Goal: Task Accomplishment & Management: Use online tool/utility

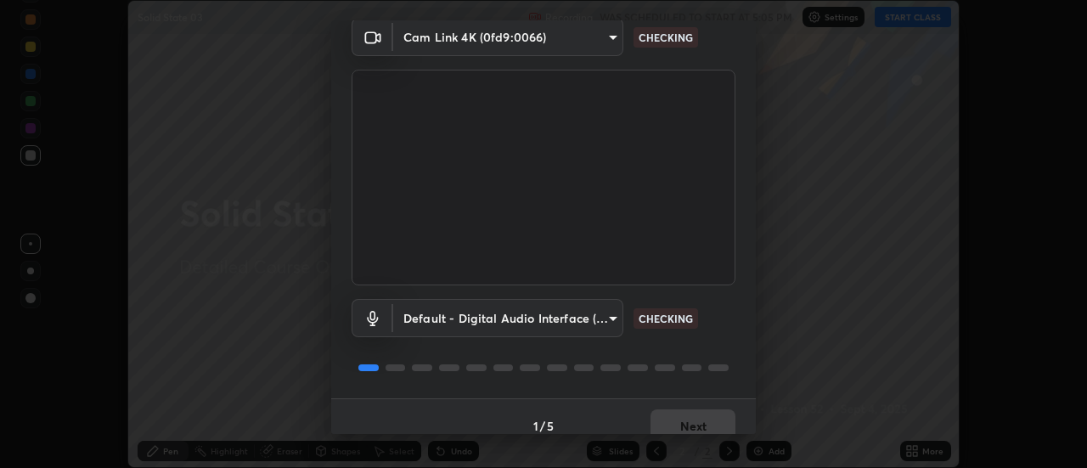
scroll to position [89, 0]
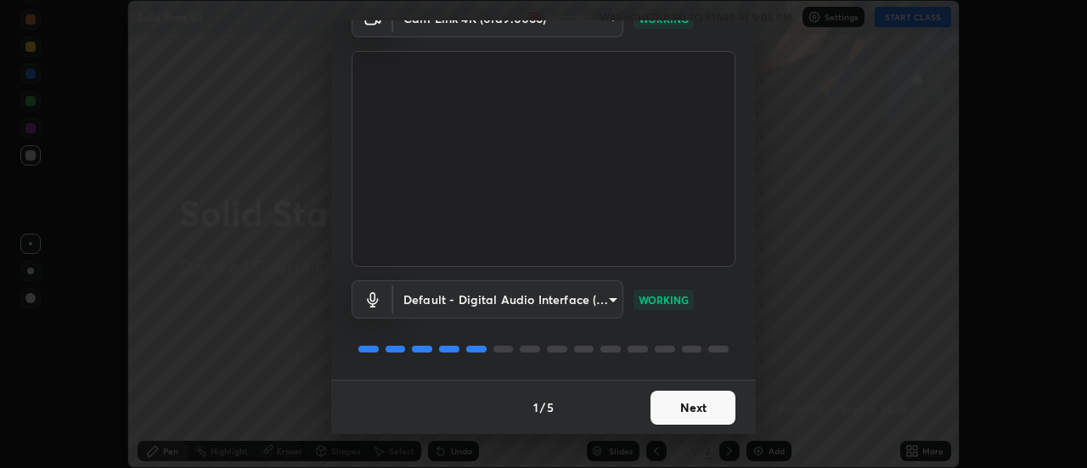
click at [703, 407] on button "Next" at bounding box center [693, 408] width 85 height 34
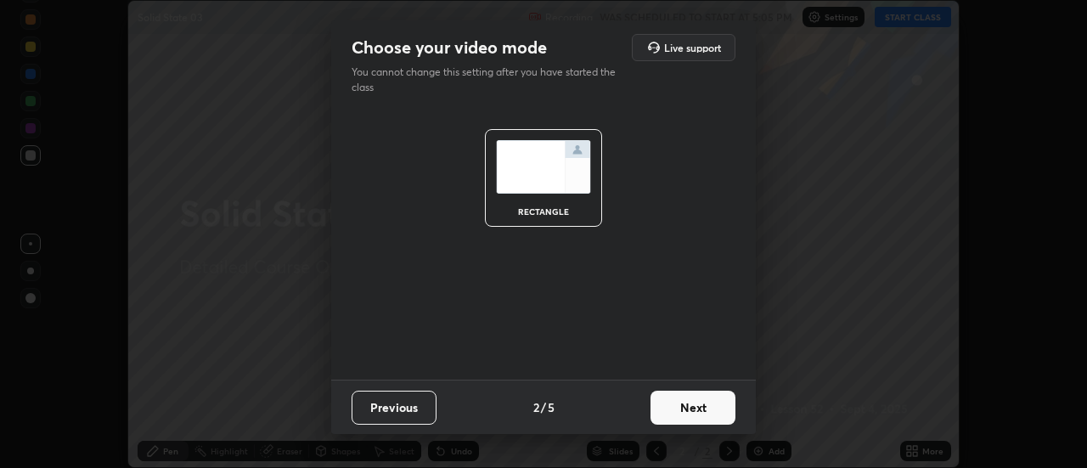
scroll to position [0, 0]
click at [707, 404] on button "Next" at bounding box center [693, 408] width 85 height 34
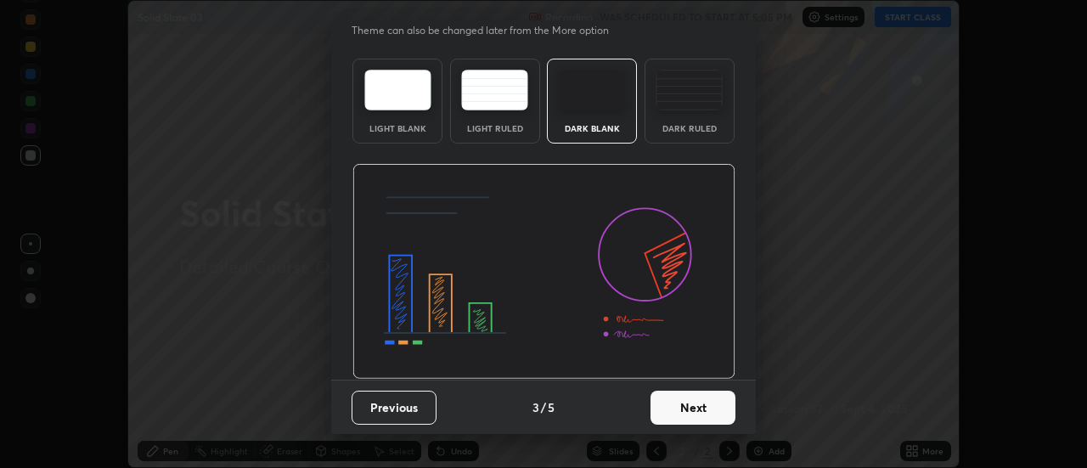
scroll to position [41, 0]
click at [696, 417] on button "Next" at bounding box center [693, 409] width 85 height 34
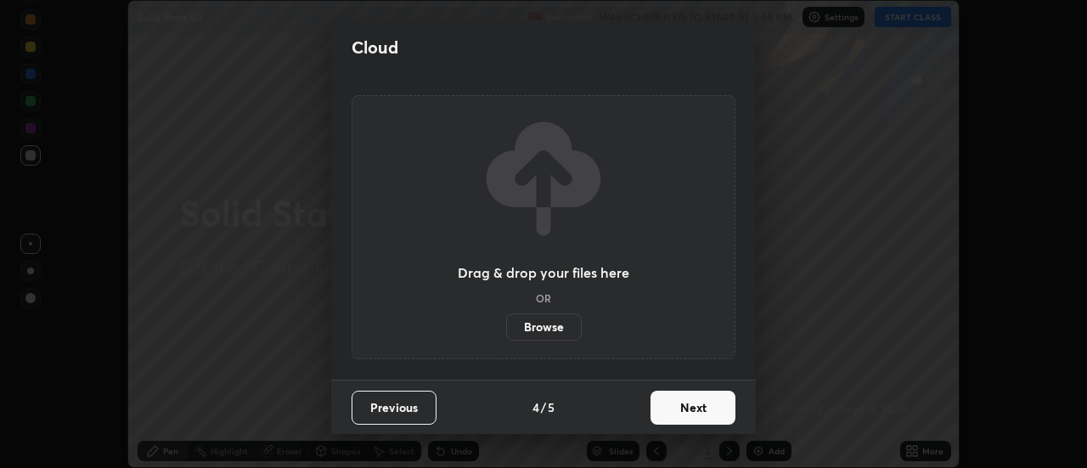
click at [699, 413] on button "Next" at bounding box center [693, 408] width 85 height 34
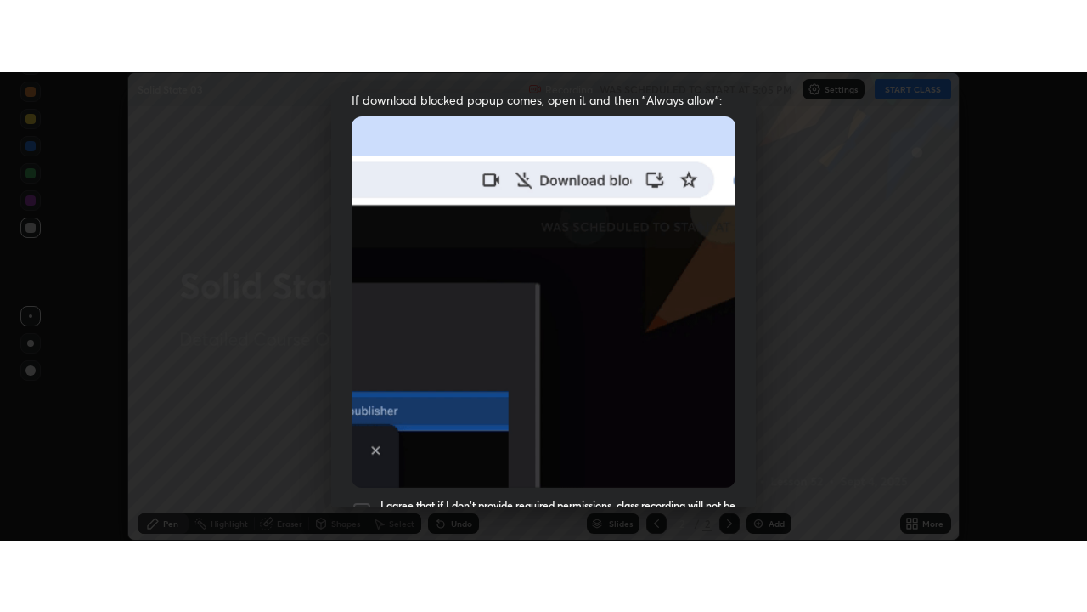
scroll to position [436, 0]
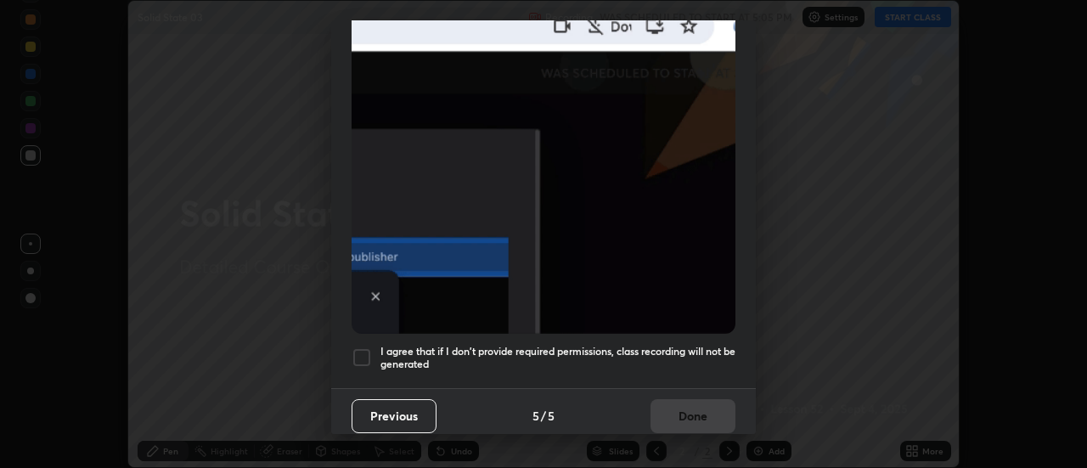
click at [363, 353] on div at bounding box center [362, 357] width 20 height 20
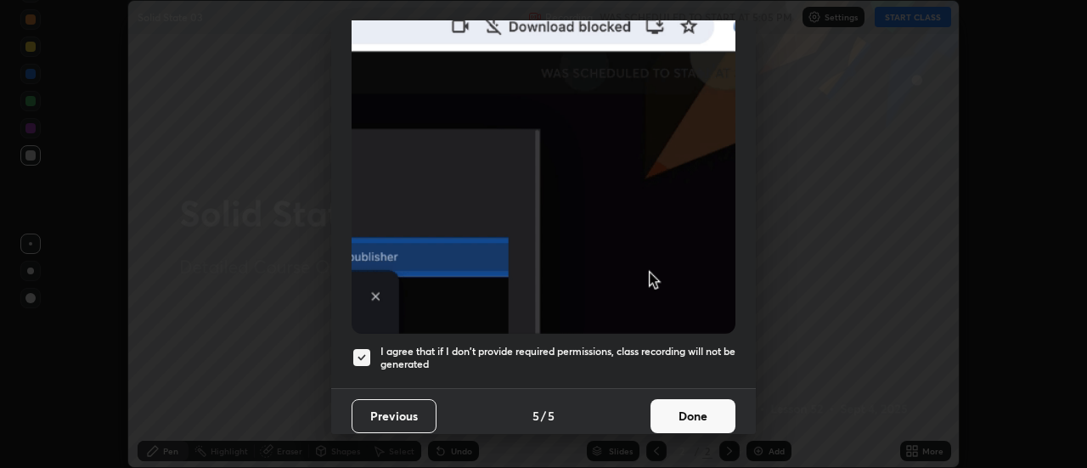
click at [682, 410] on button "Done" at bounding box center [693, 416] width 85 height 34
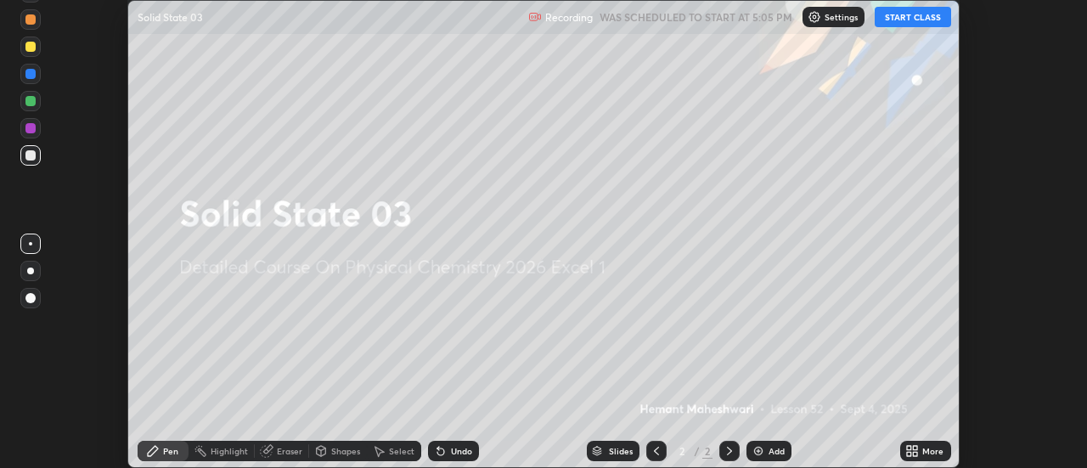
click at [906, 16] on button "START CLASS" at bounding box center [913, 17] width 76 height 20
click at [770, 449] on div "Add" at bounding box center [777, 451] width 16 height 8
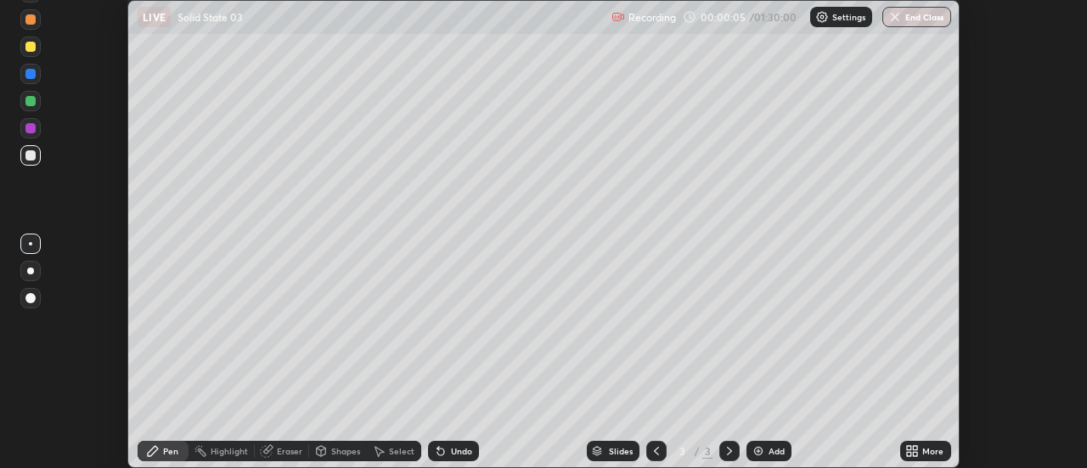
click at [915, 450] on icon at bounding box center [916, 448] width 4 height 4
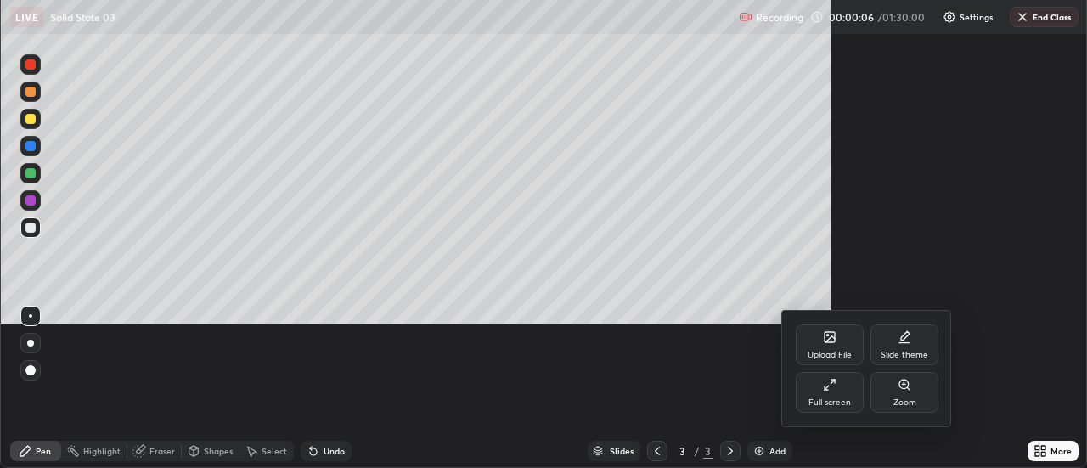
scroll to position [612, 1087]
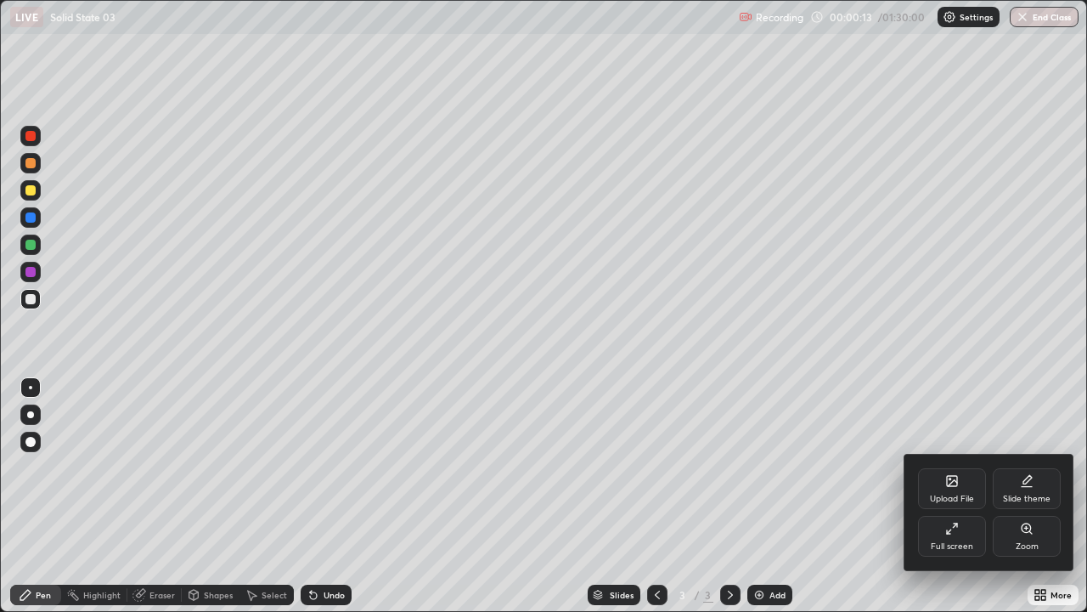
click at [265, 467] on div at bounding box center [543, 306] width 1087 height 612
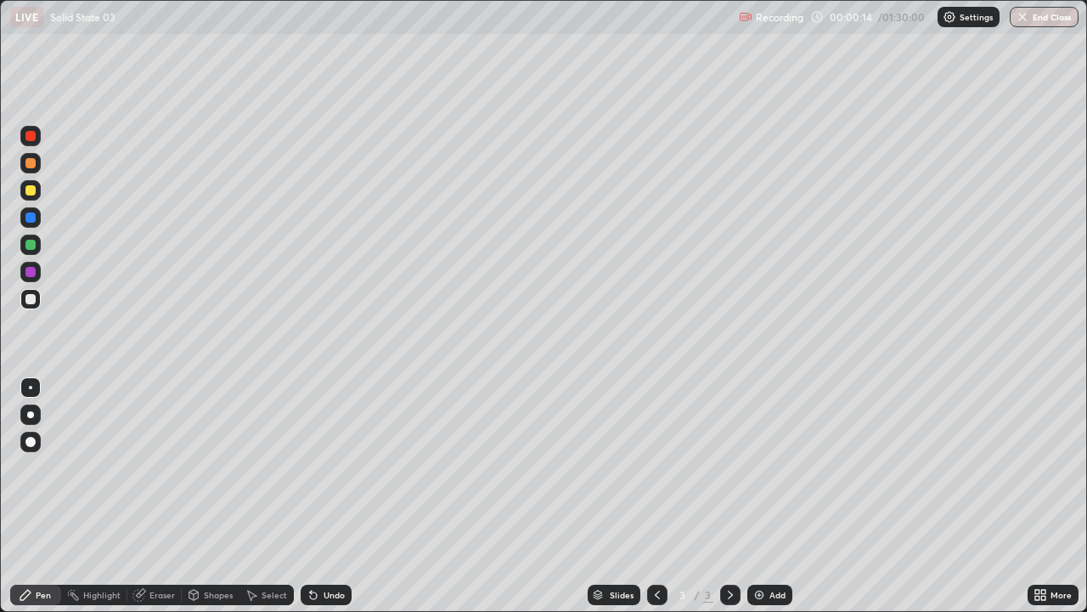
click at [251, 467] on icon at bounding box center [252, 595] width 9 height 10
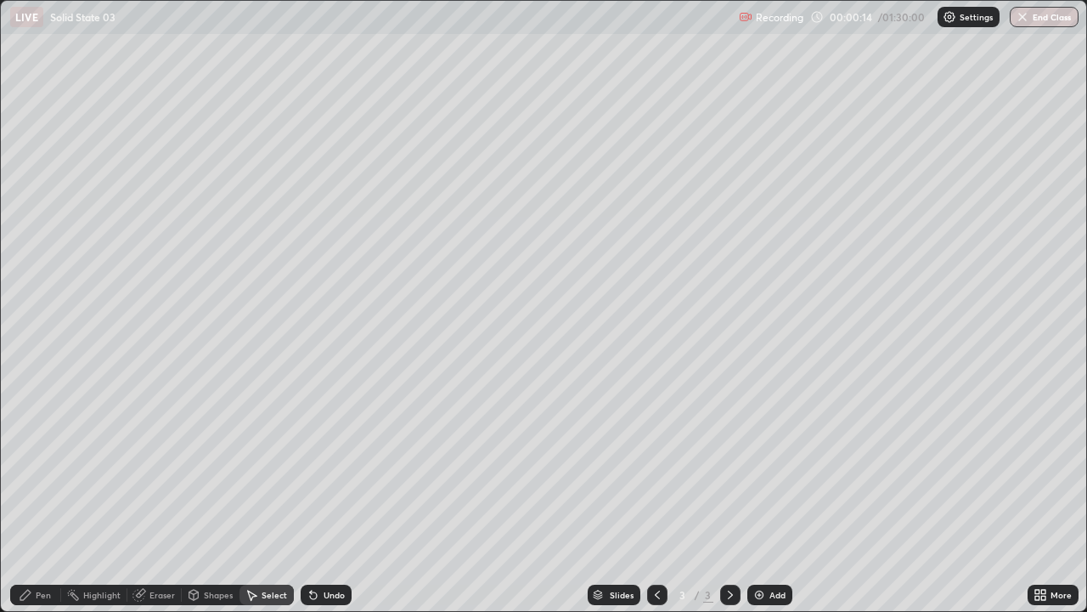
click at [256, 467] on icon at bounding box center [252, 595] width 14 height 14
click at [254, 467] on icon at bounding box center [252, 595] width 9 height 10
click at [252, 467] on icon at bounding box center [252, 595] width 9 height 10
click at [42, 467] on div "Pen" at bounding box center [43, 594] width 15 height 8
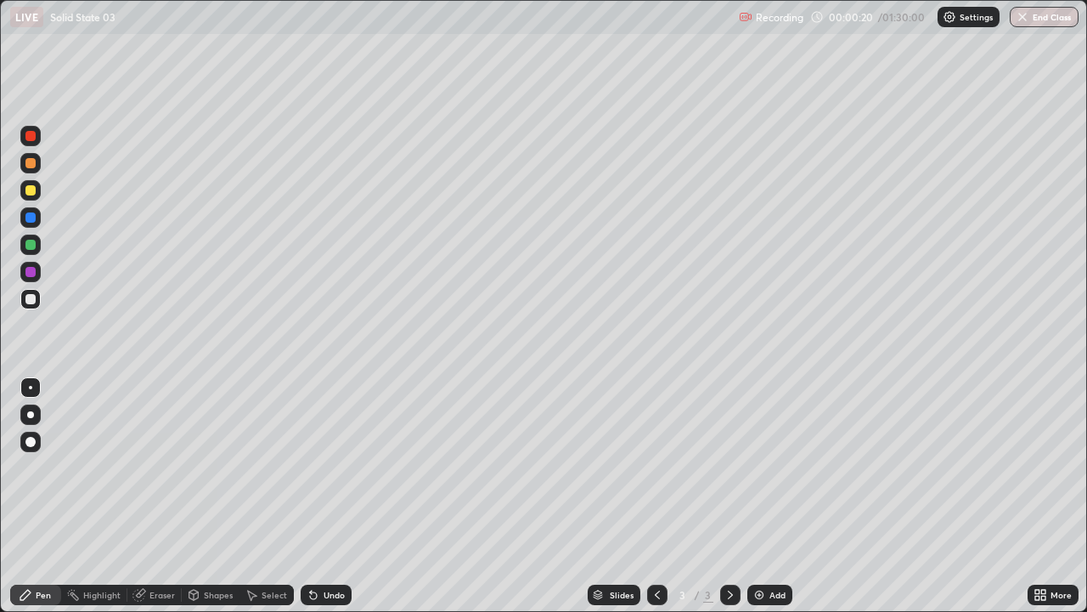
click at [251, 467] on icon at bounding box center [252, 595] width 9 height 10
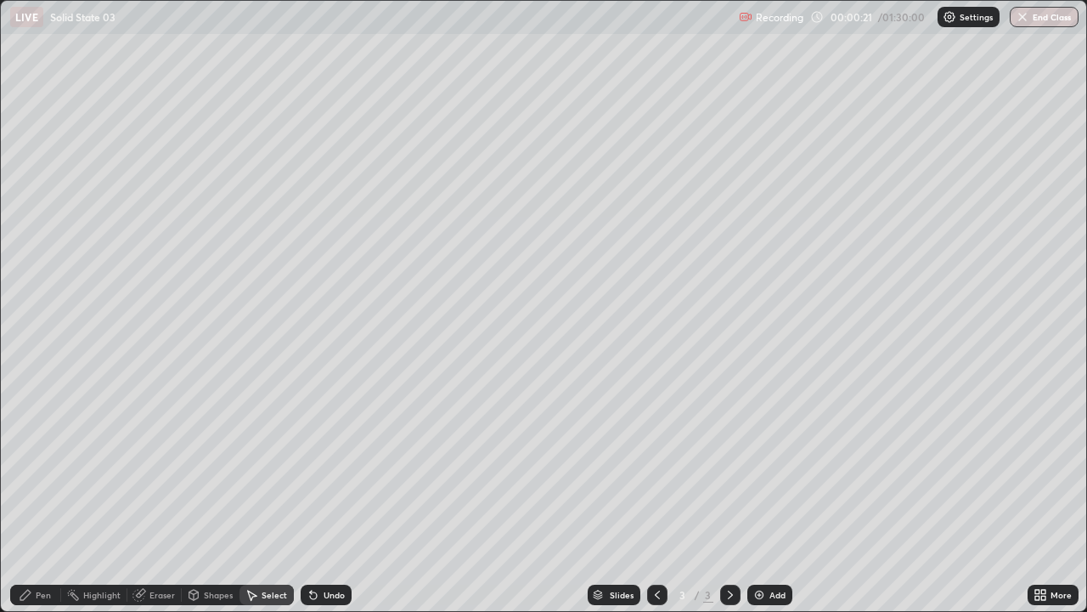
click at [215, 467] on div "Shapes" at bounding box center [218, 594] width 29 height 8
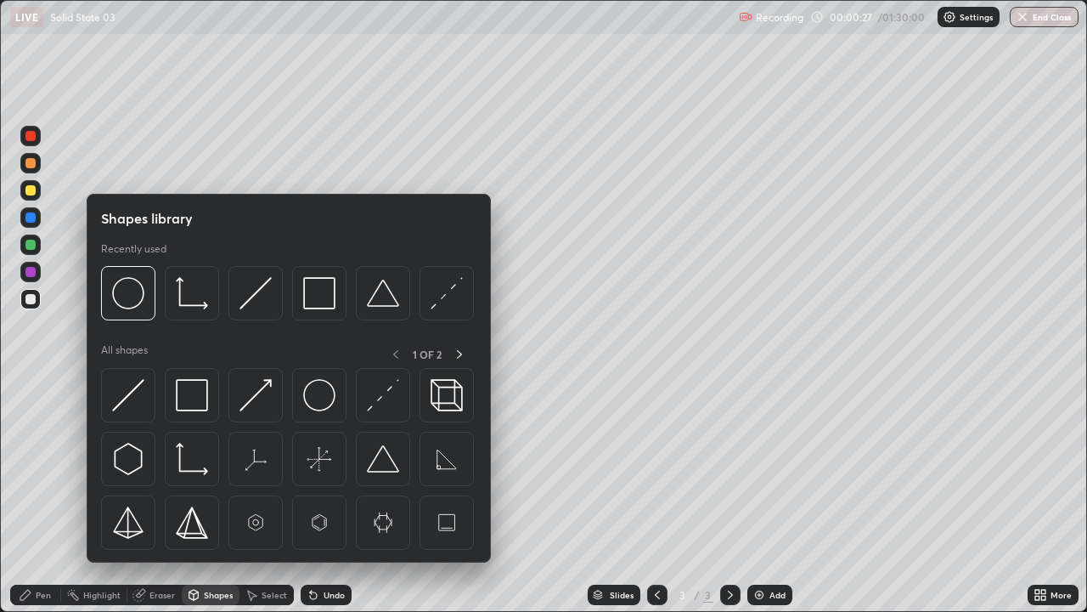
click at [217, 467] on div "Shapes" at bounding box center [218, 594] width 29 height 8
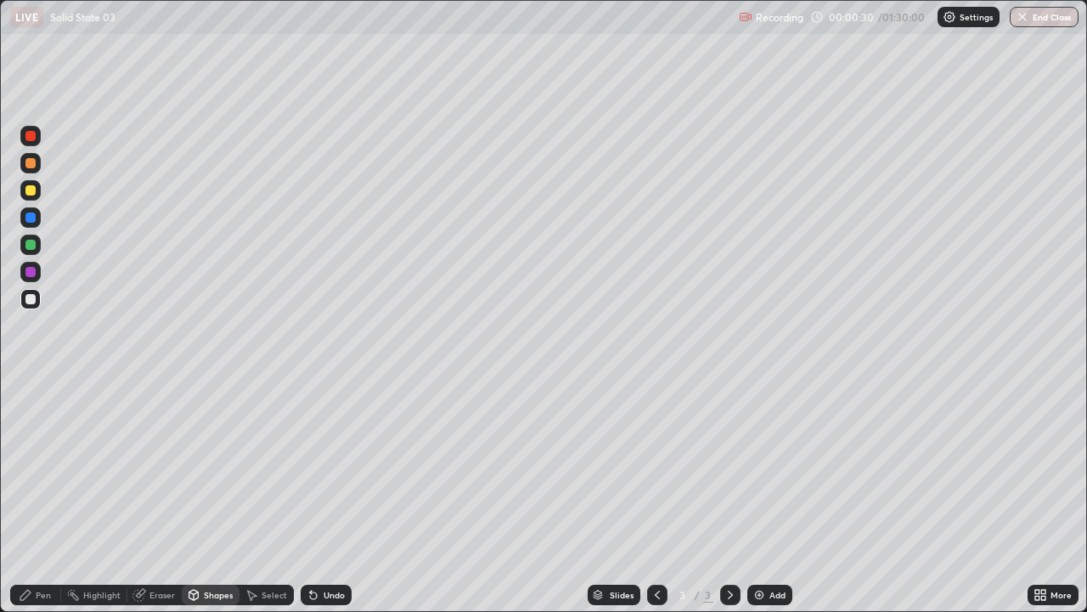
click at [1040, 467] on icon at bounding box center [1038, 598] width 4 height 4
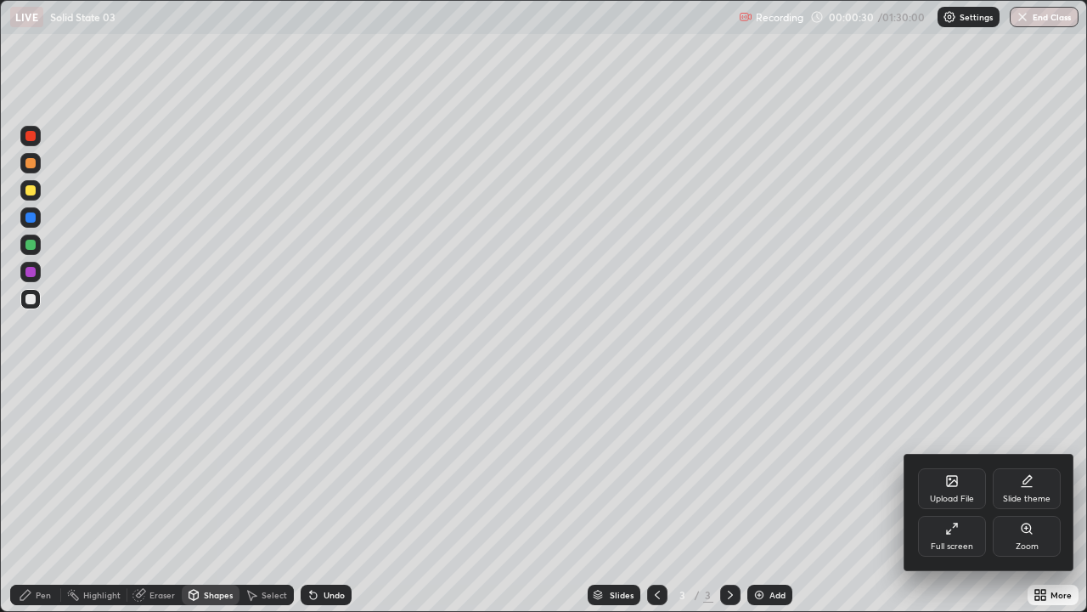
click at [959, 467] on div "Full screen" at bounding box center [952, 546] width 42 height 8
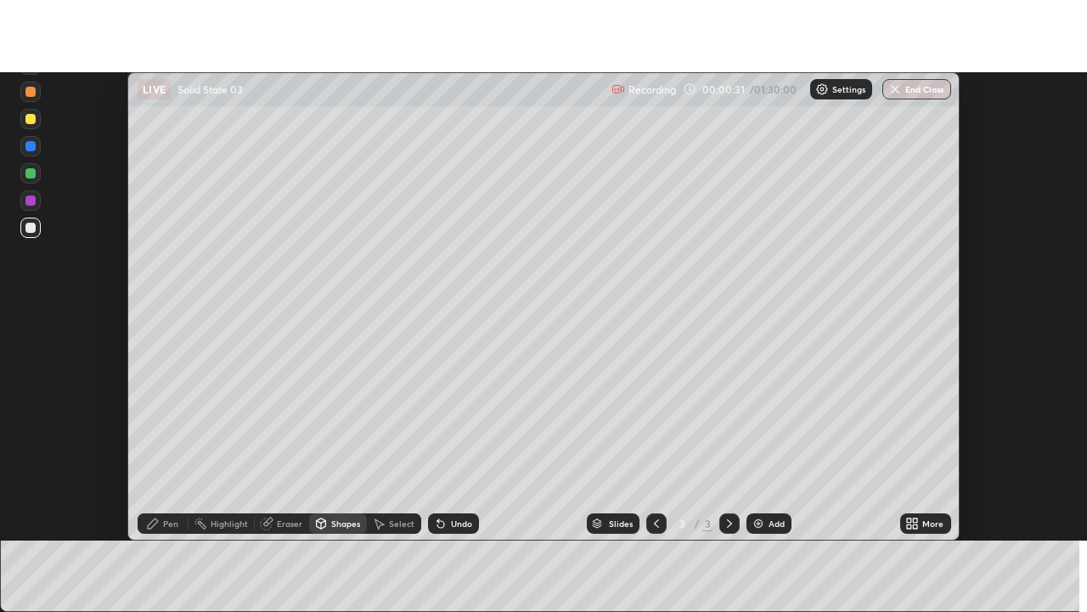
scroll to position [84482, 83863]
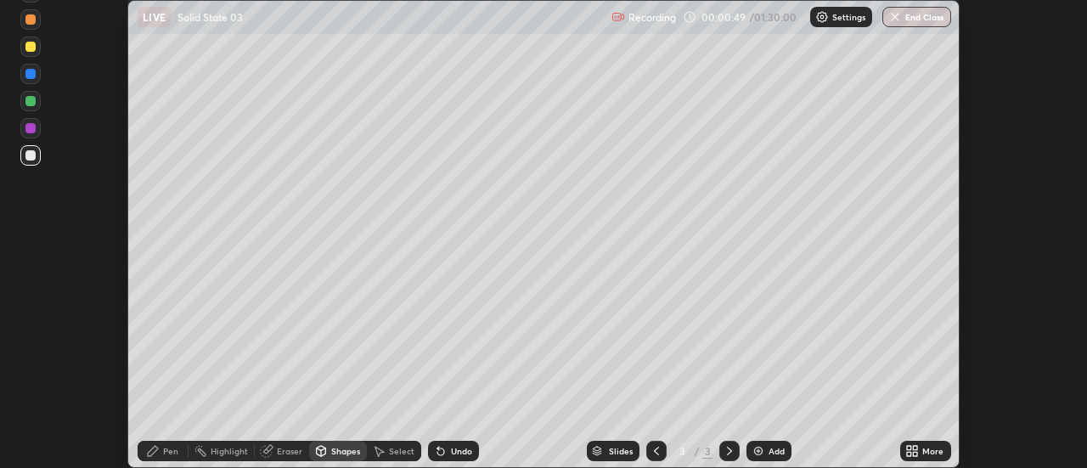
click at [916, 452] on icon at bounding box center [916, 454] width 4 height 4
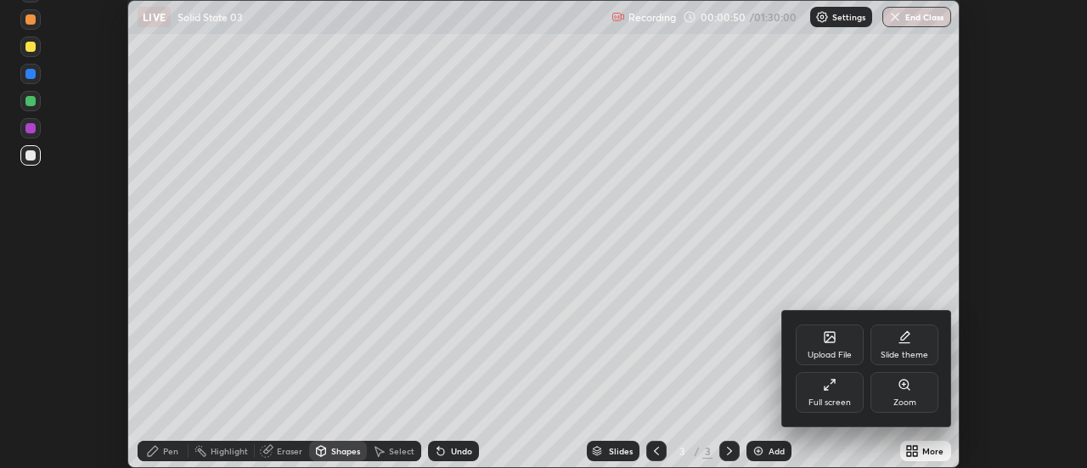
click at [839, 402] on div "Full screen" at bounding box center [830, 402] width 42 height 8
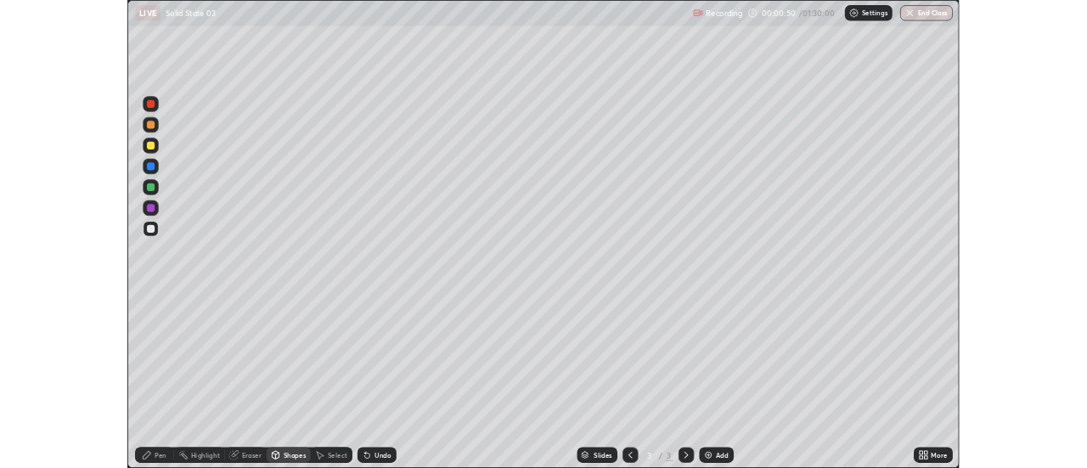
scroll to position [612, 1087]
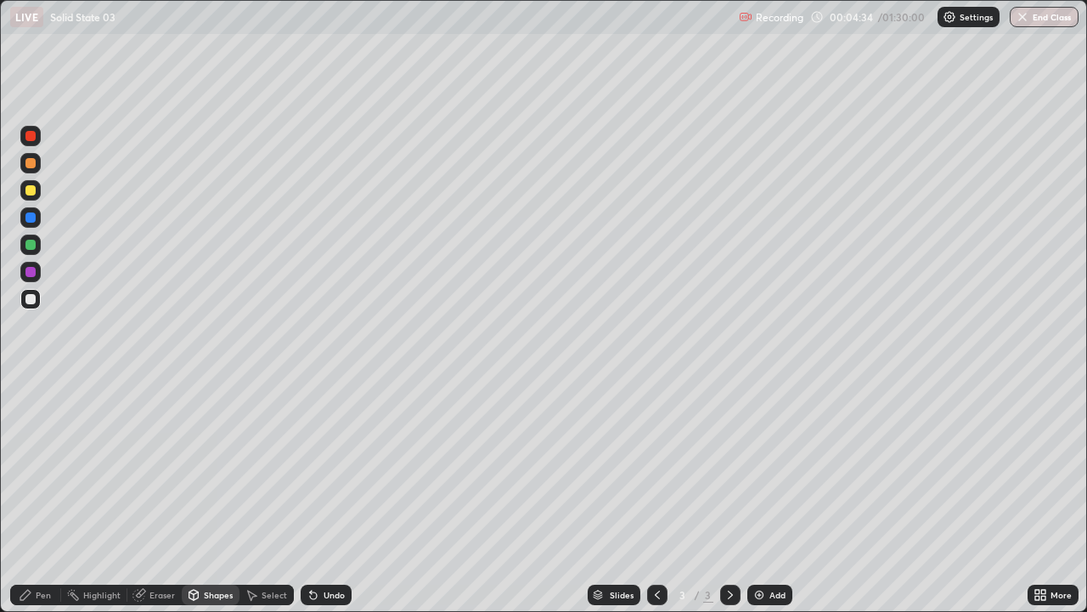
click at [35, 302] on div at bounding box center [30, 299] width 20 height 20
click at [54, 467] on div "Pen" at bounding box center [35, 594] width 51 height 20
click at [1053, 467] on div "More" at bounding box center [1053, 594] width 51 height 20
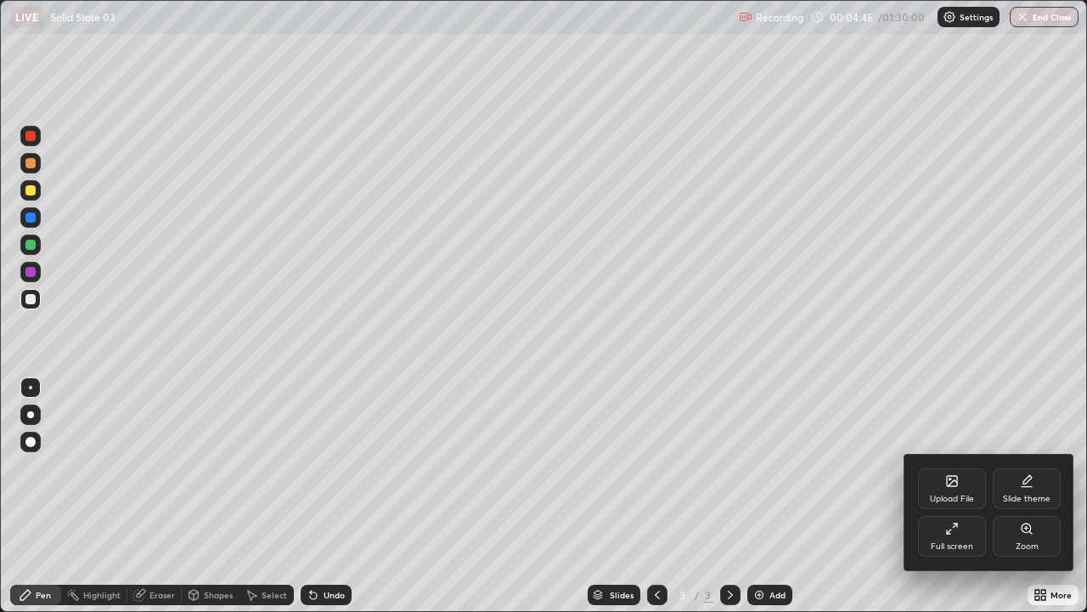
click at [951, 467] on div "Full screen" at bounding box center [952, 536] width 68 height 41
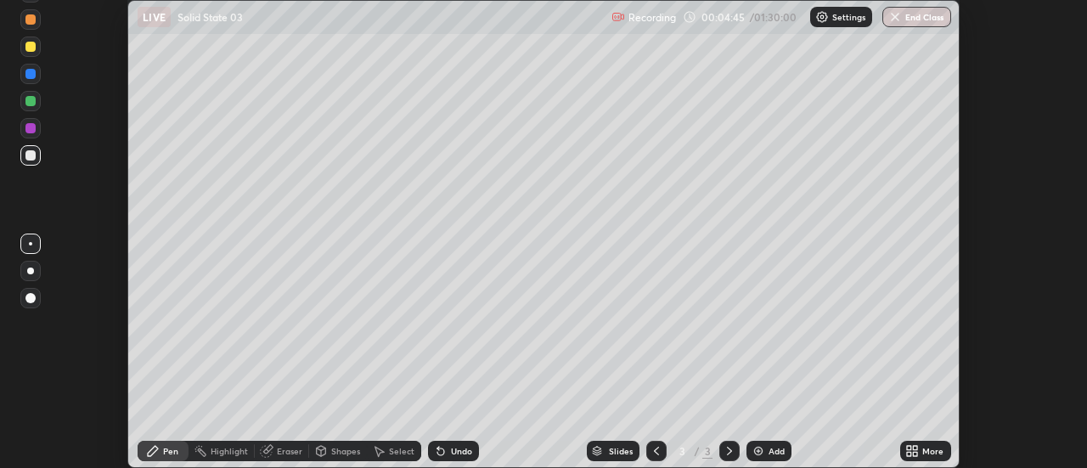
scroll to position [84482, 83863]
